Goal: Information Seeking & Learning: Understand process/instructions

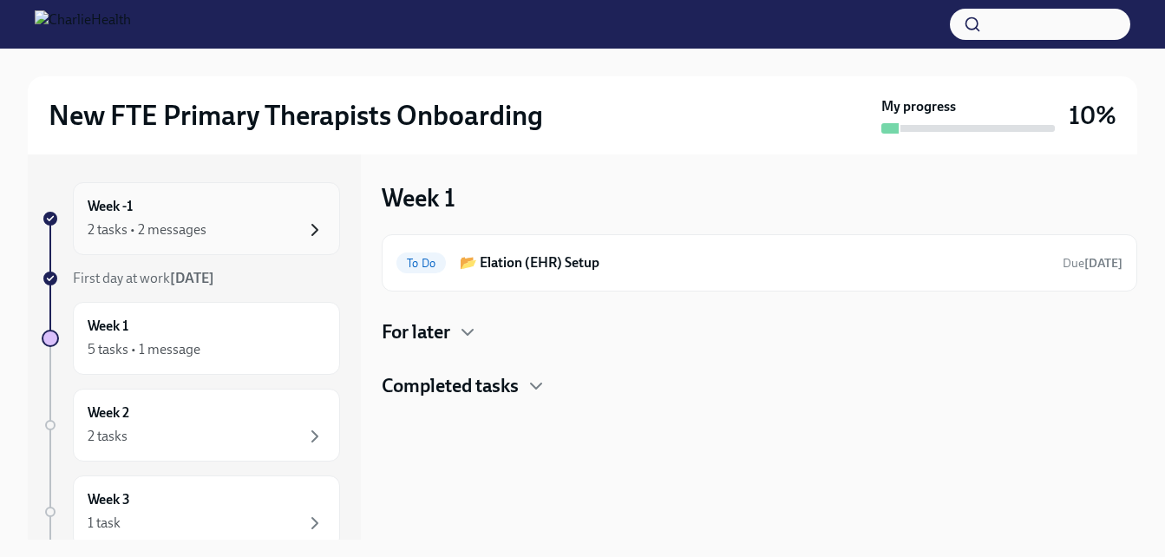
click at [305, 226] on icon "button" at bounding box center [315, 230] width 21 height 21
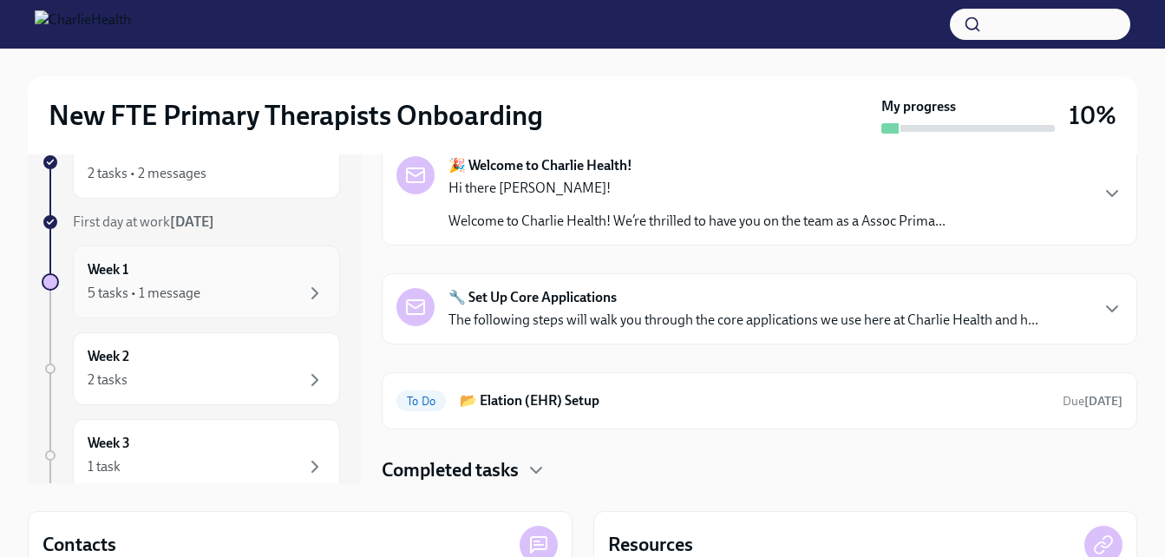
scroll to position [87, 0]
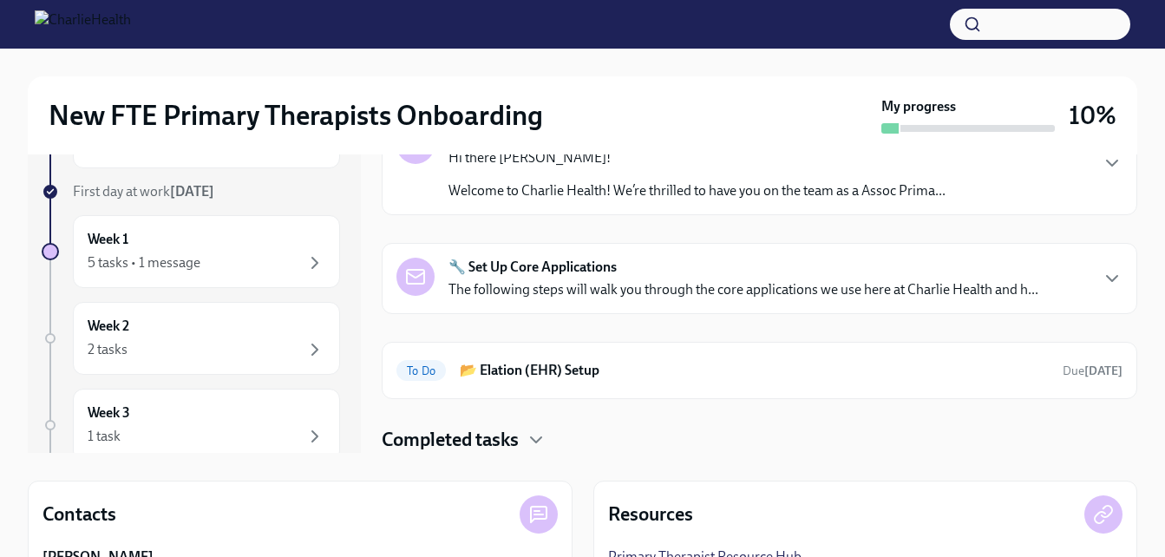
click at [101, 190] on span "First day at work Aug 18th" at bounding box center [143, 191] width 141 height 16
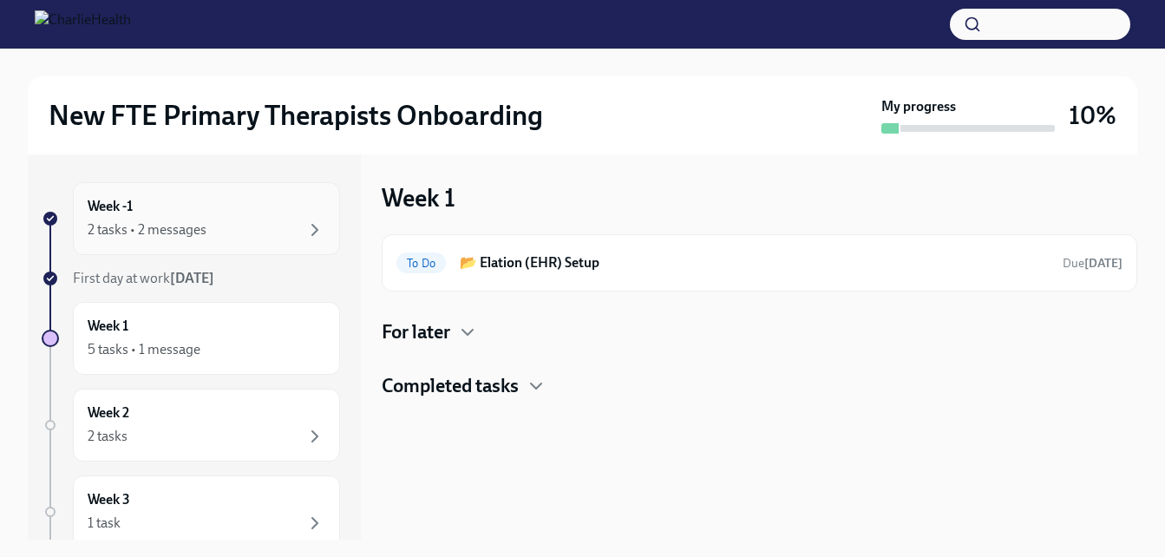
click at [250, 239] on div "2 tasks • 2 messages" at bounding box center [207, 230] width 238 height 21
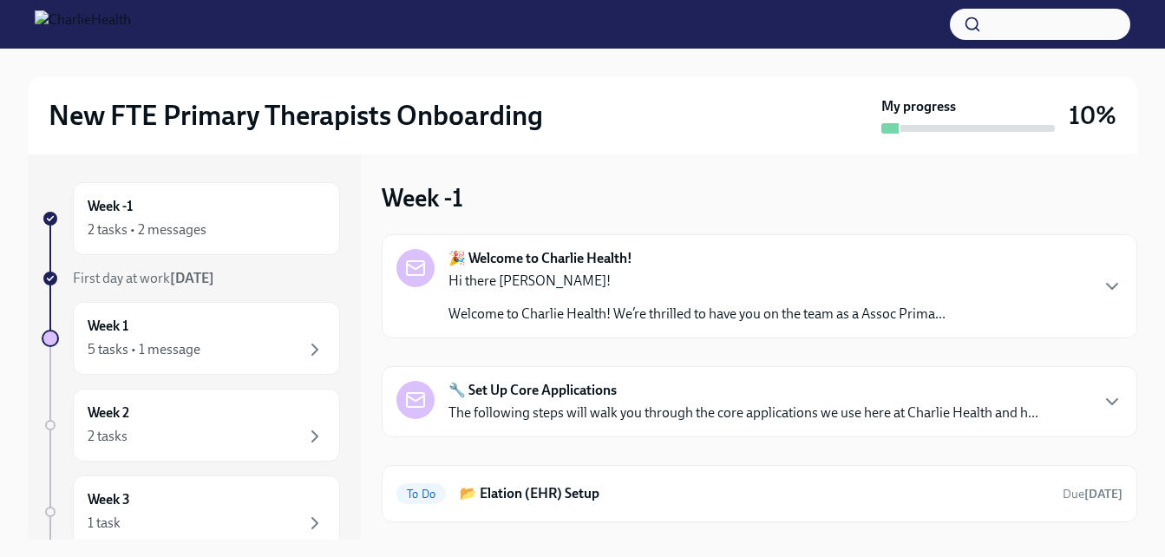
click at [850, 307] on p "Welcome to Charlie Health! We’re thrilled to have you on the team as a Assoc Pr…" at bounding box center [697, 314] width 497 height 19
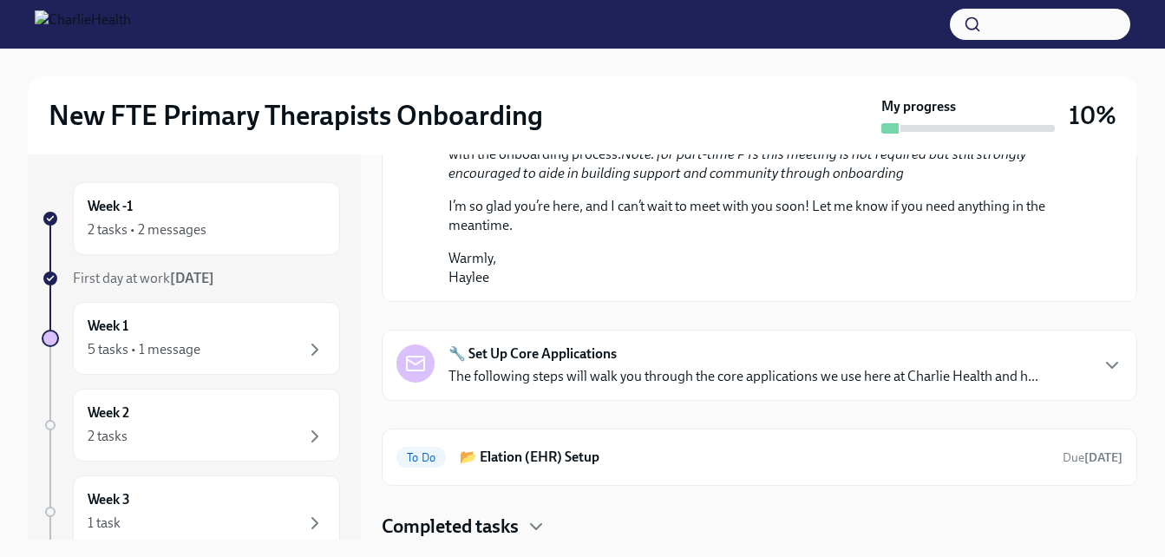
scroll to position [955, 0]
